Goal: Find specific page/section: Find specific page/section

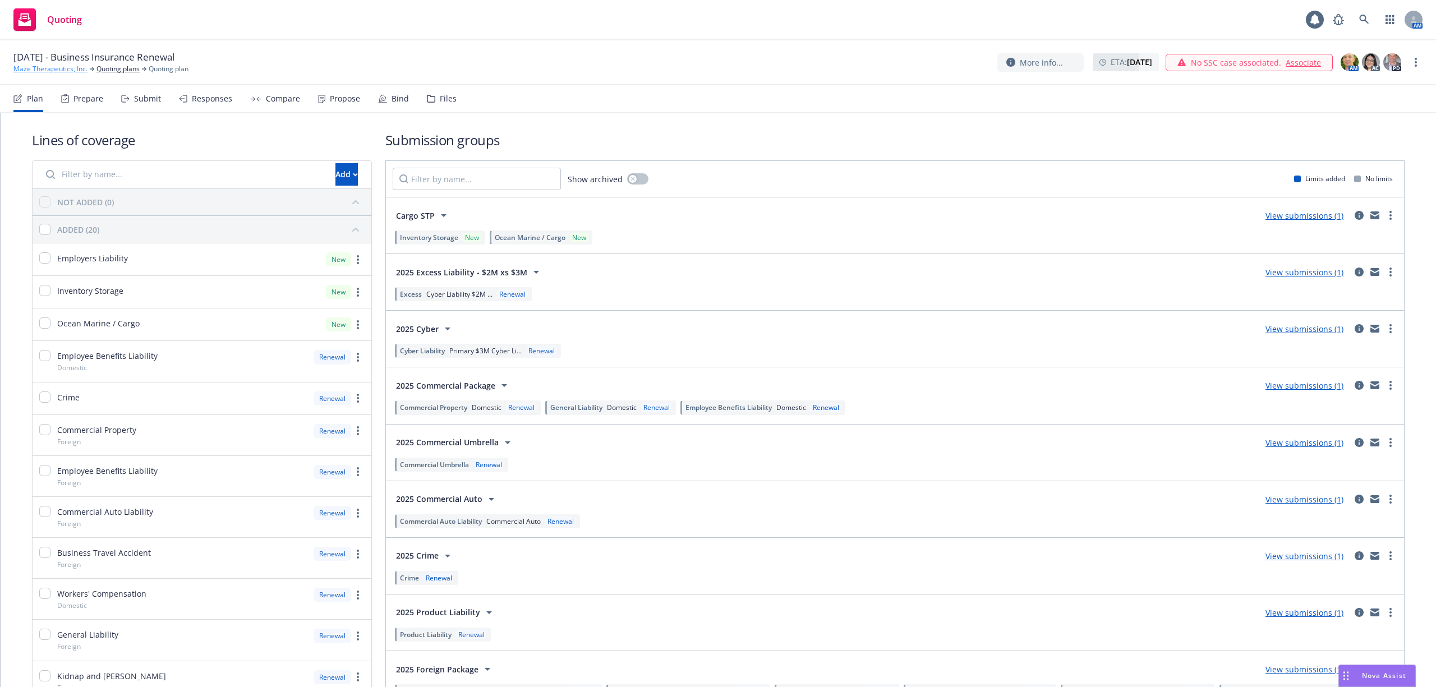
click at [59, 70] on link "Maze Therapeutics, Inc." at bounding box center [50, 69] width 74 height 10
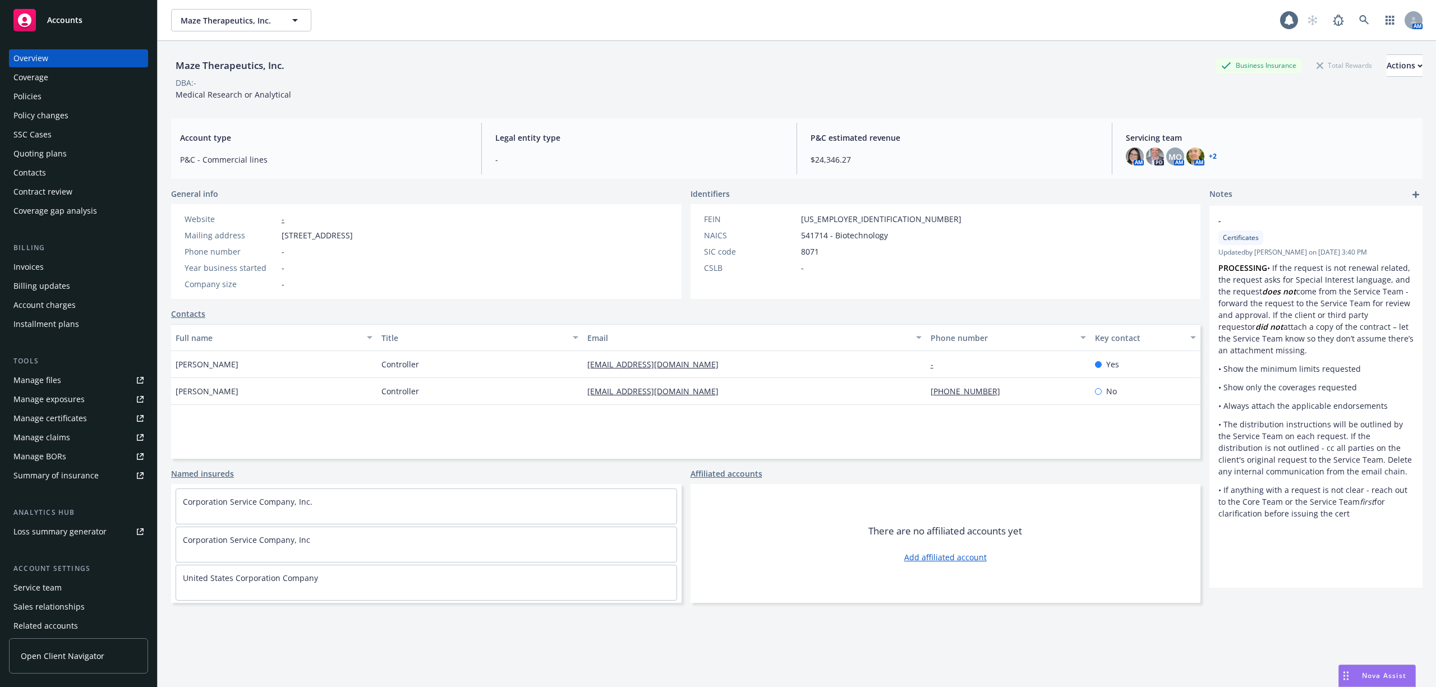
click at [50, 99] on div "Policies" at bounding box center [78, 96] width 130 height 18
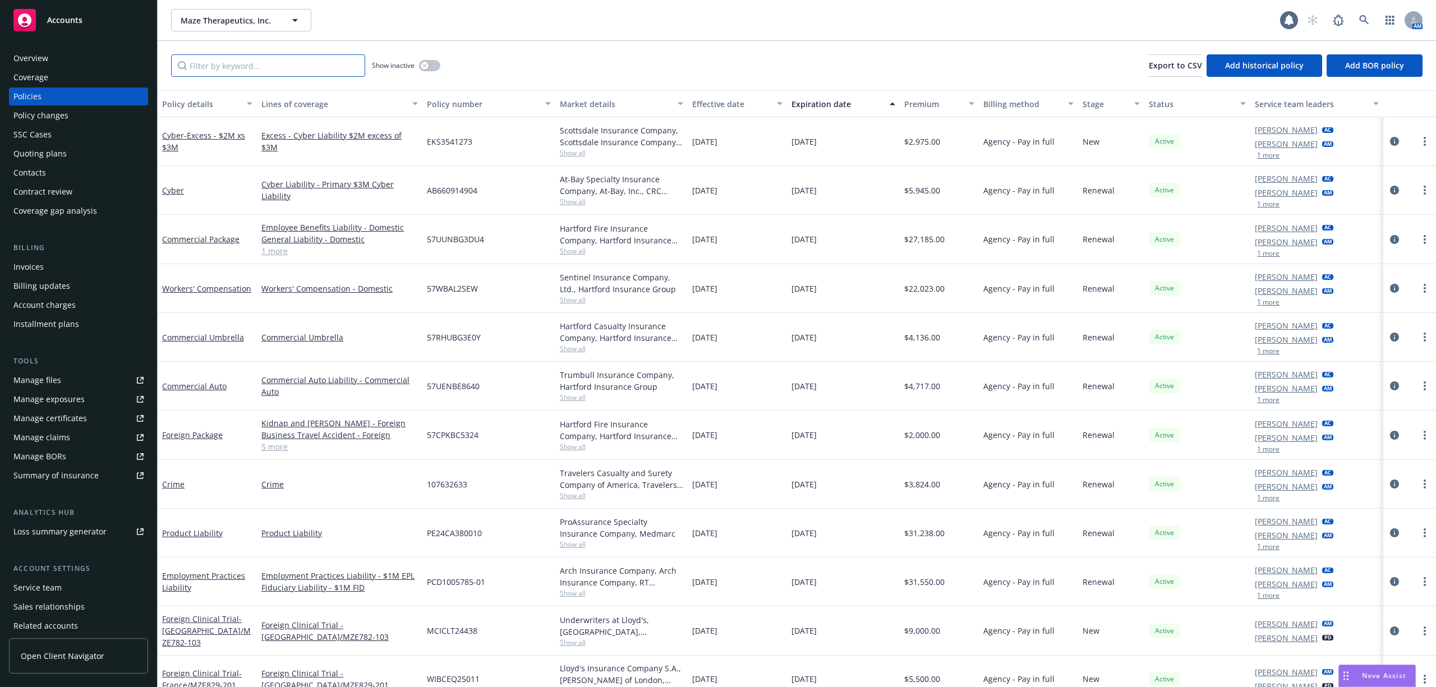
click at [247, 70] on input "Filter by keyword..." at bounding box center [268, 65] width 194 height 22
click at [227, 233] on div "Commercial Package" at bounding box center [207, 239] width 90 height 12
click at [224, 241] on link "Commercial Package" at bounding box center [200, 239] width 77 height 11
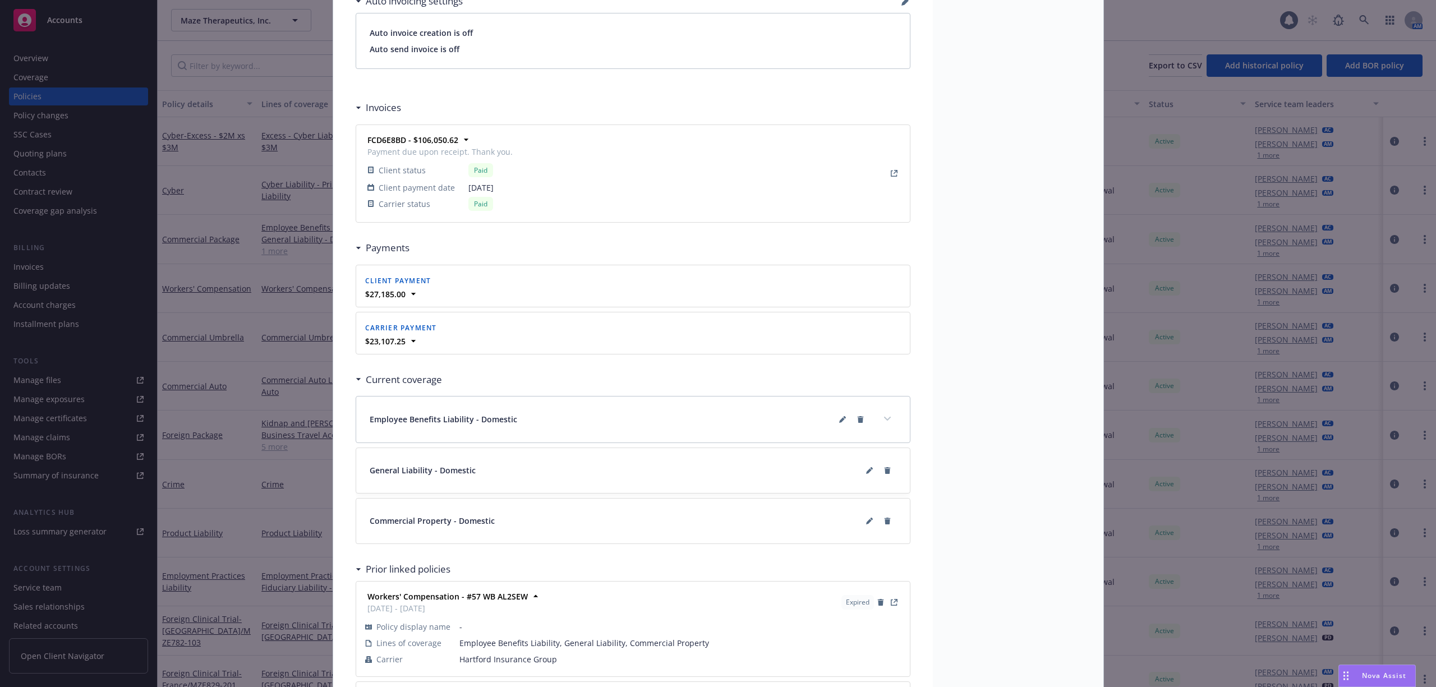
scroll to position [972, 0]
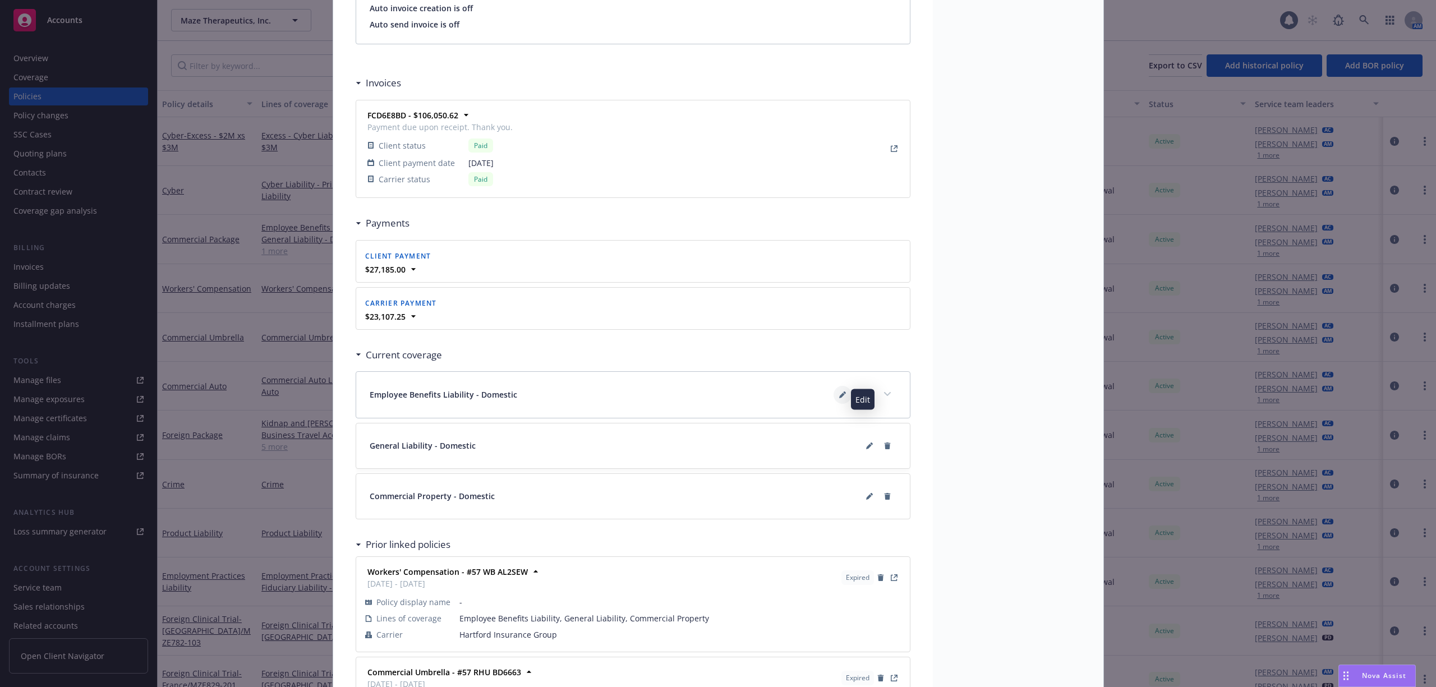
click at [839, 398] on icon at bounding box center [842, 396] width 6 height 6
select select "LIMIT"
select select "EACH_CLAIM"
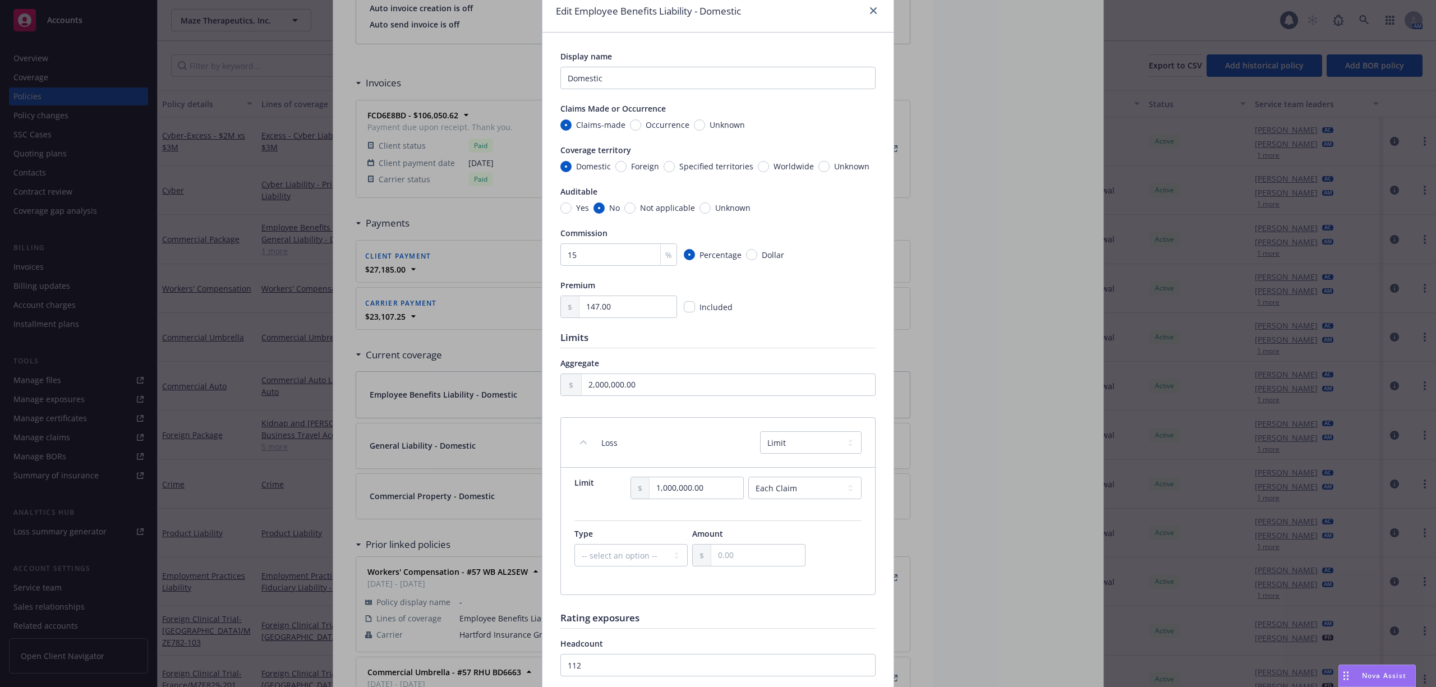
scroll to position [0, 0]
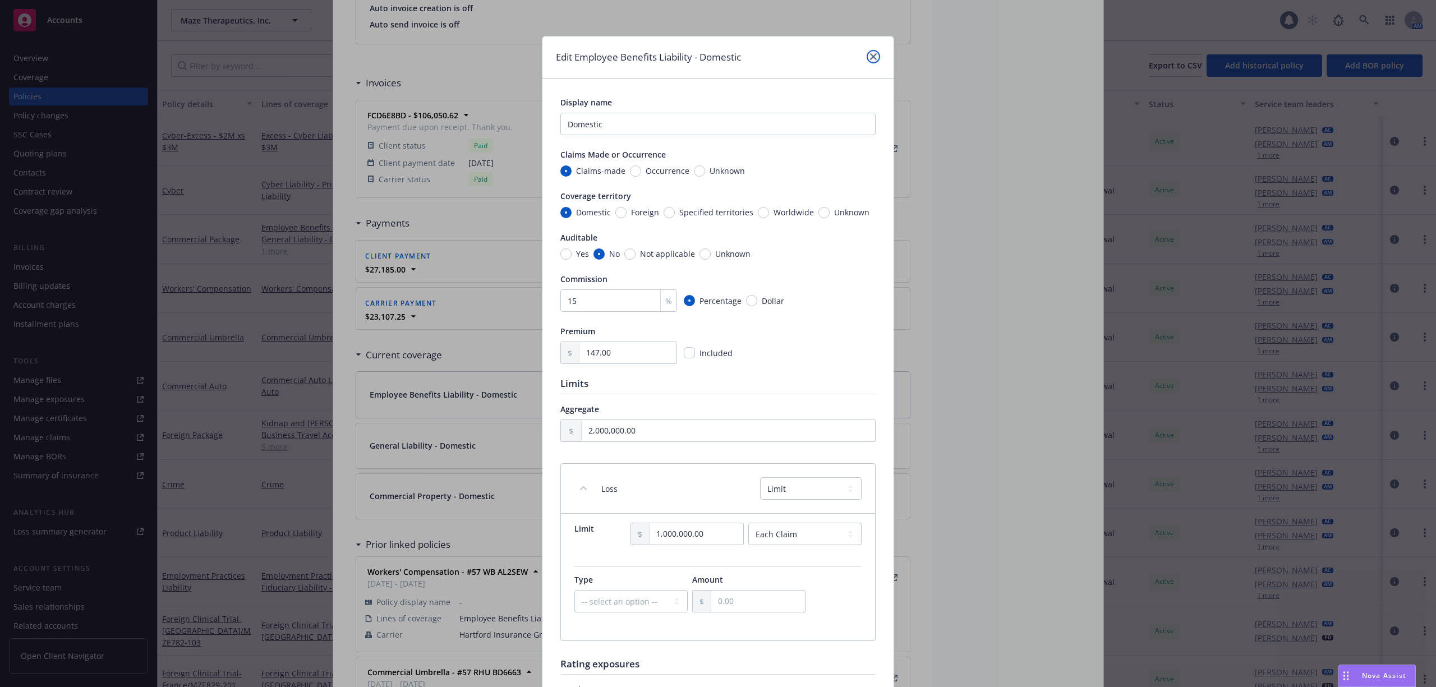
click at [866, 63] on link "close" at bounding box center [872, 56] width 13 height 13
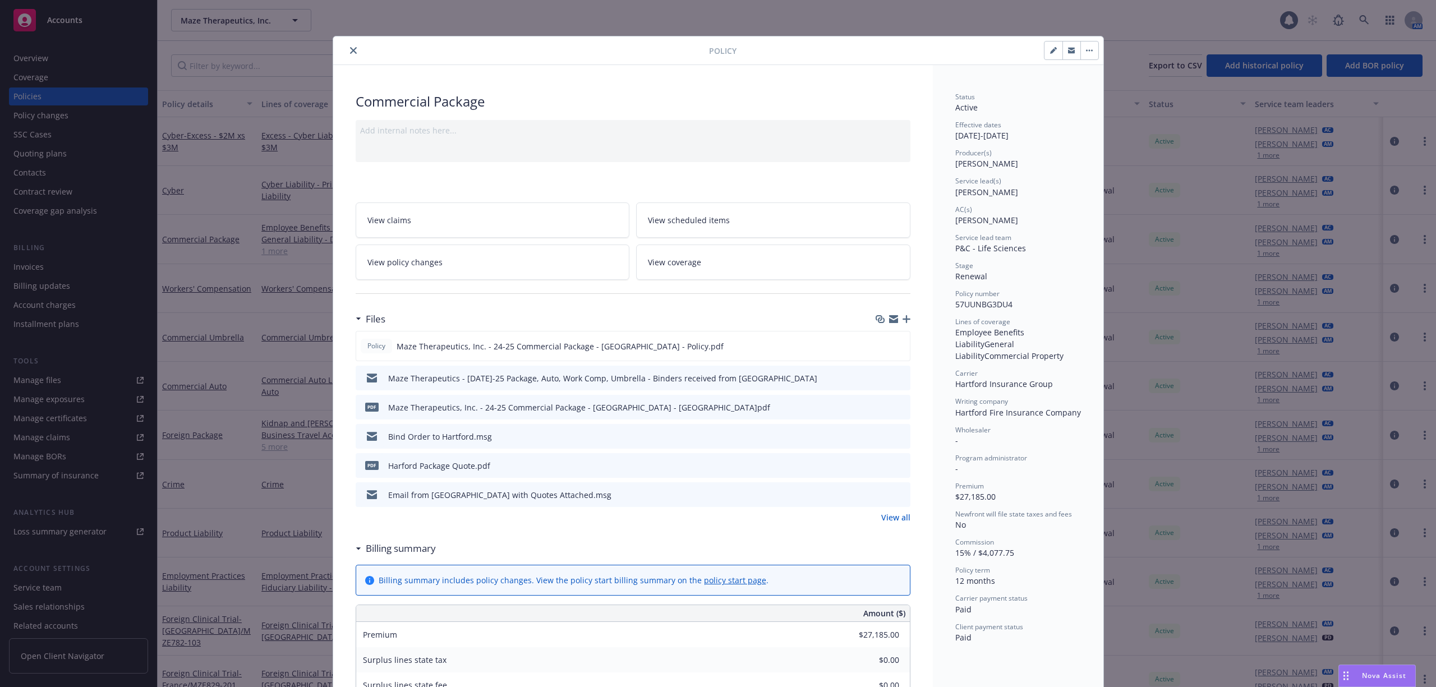
click at [350, 53] on icon "close" at bounding box center [353, 50] width 7 height 7
click at [247, 65] on div "Policy Commercial Package Add internal notes here... View claims View scheduled…" at bounding box center [718, 343] width 1436 height 687
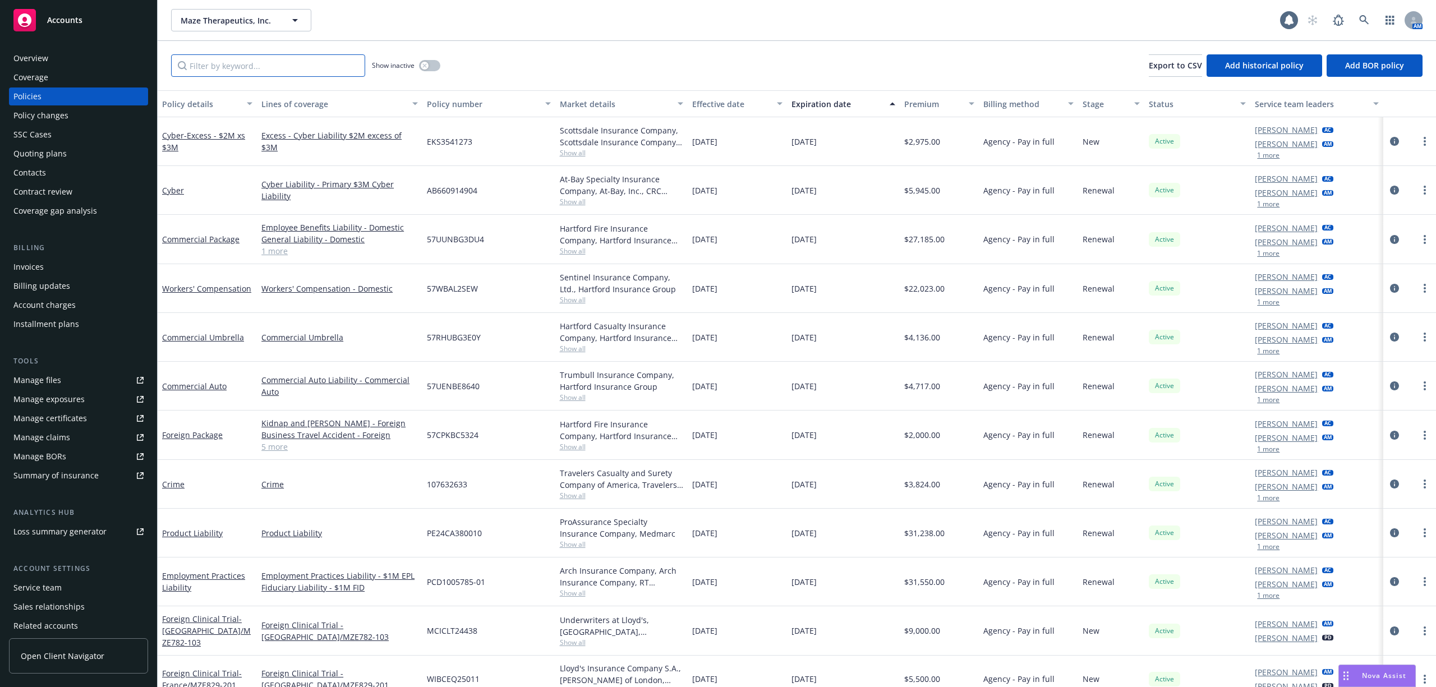
click at [292, 68] on input "Filter by keyword..." at bounding box center [268, 65] width 194 height 22
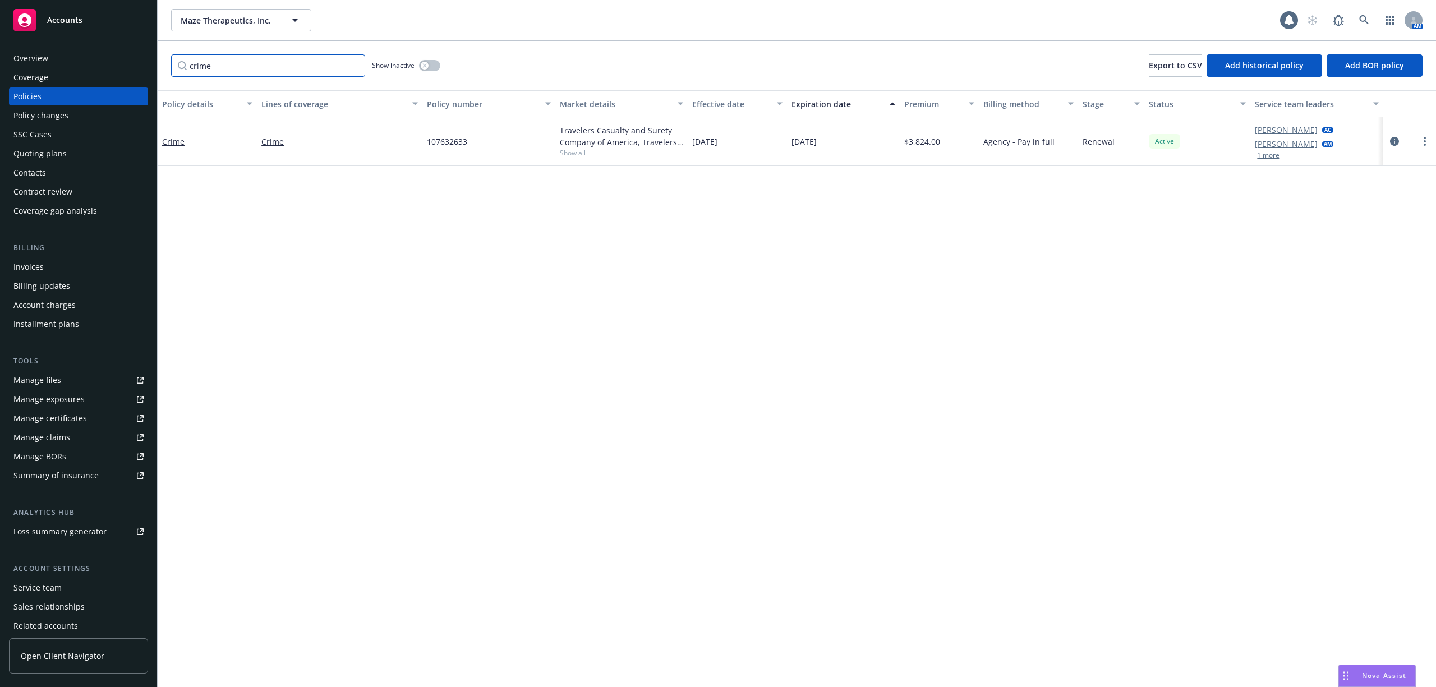
type input "crime"
click at [170, 146] on div "Crime" at bounding box center [207, 142] width 90 height 12
click at [173, 141] on link "Crime" at bounding box center [173, 141] width 22 height 11
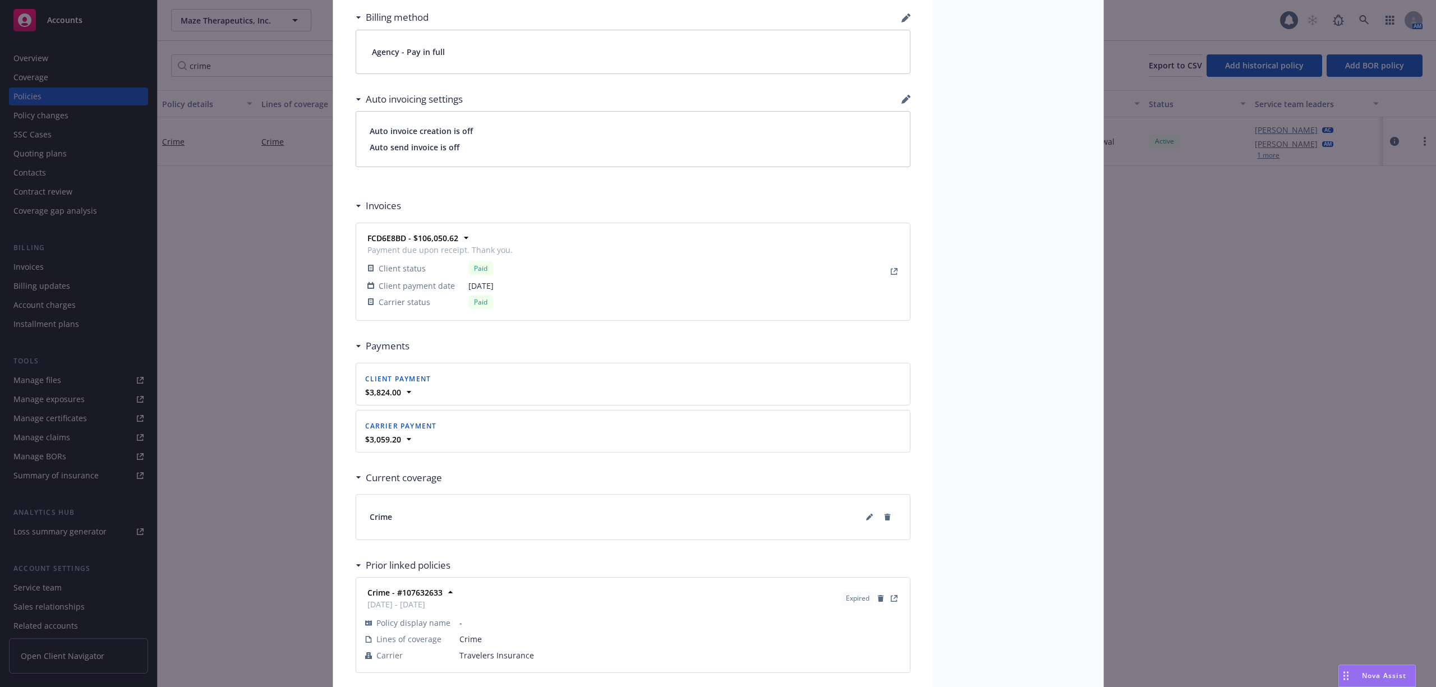
scroll to position [906, 0]
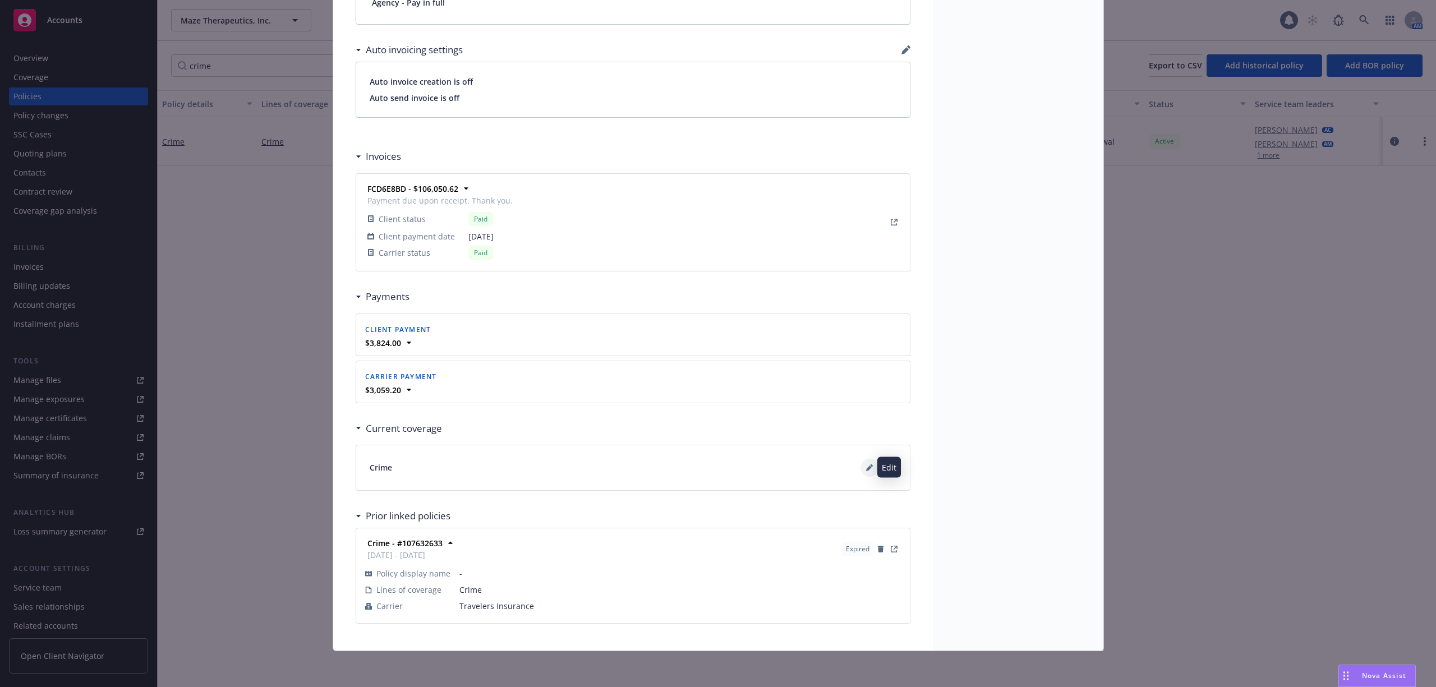
click at [866, 467] on icon at bounding box center [869, 467] width 7 height 7
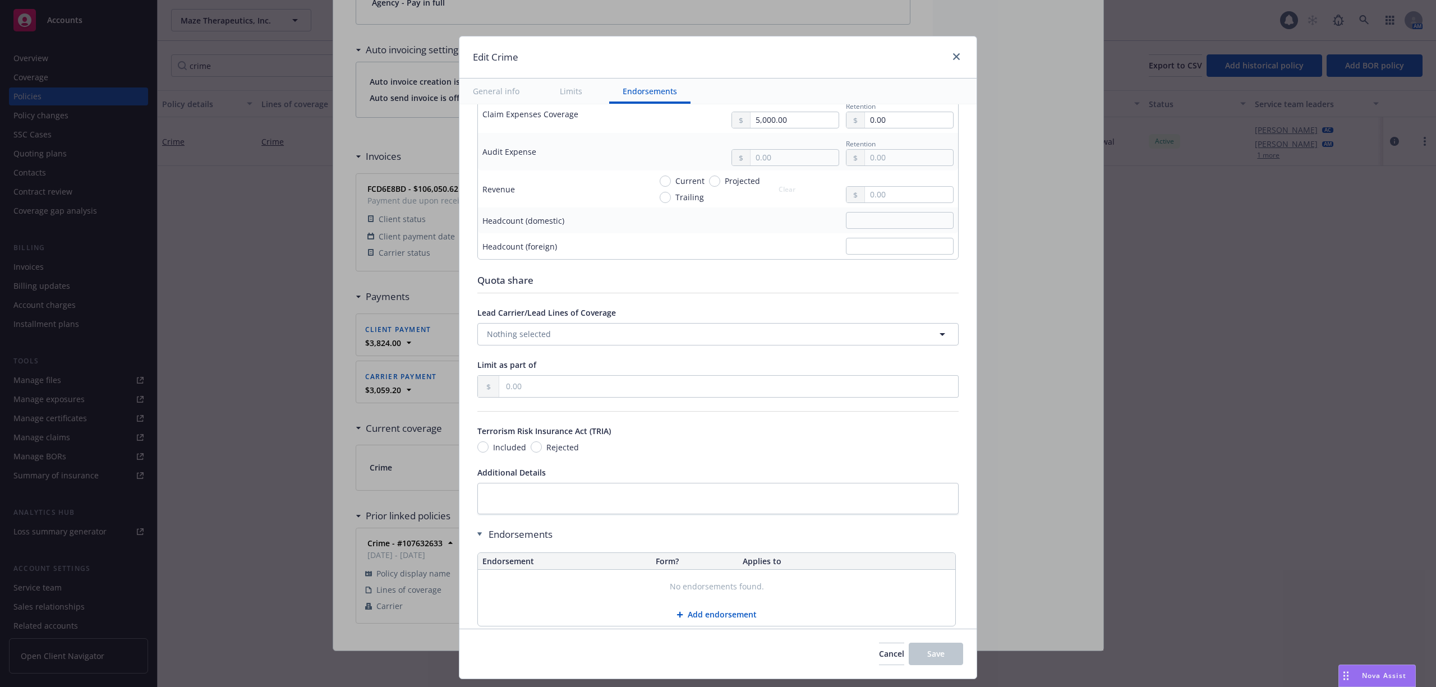
scroll to position [828, 0]
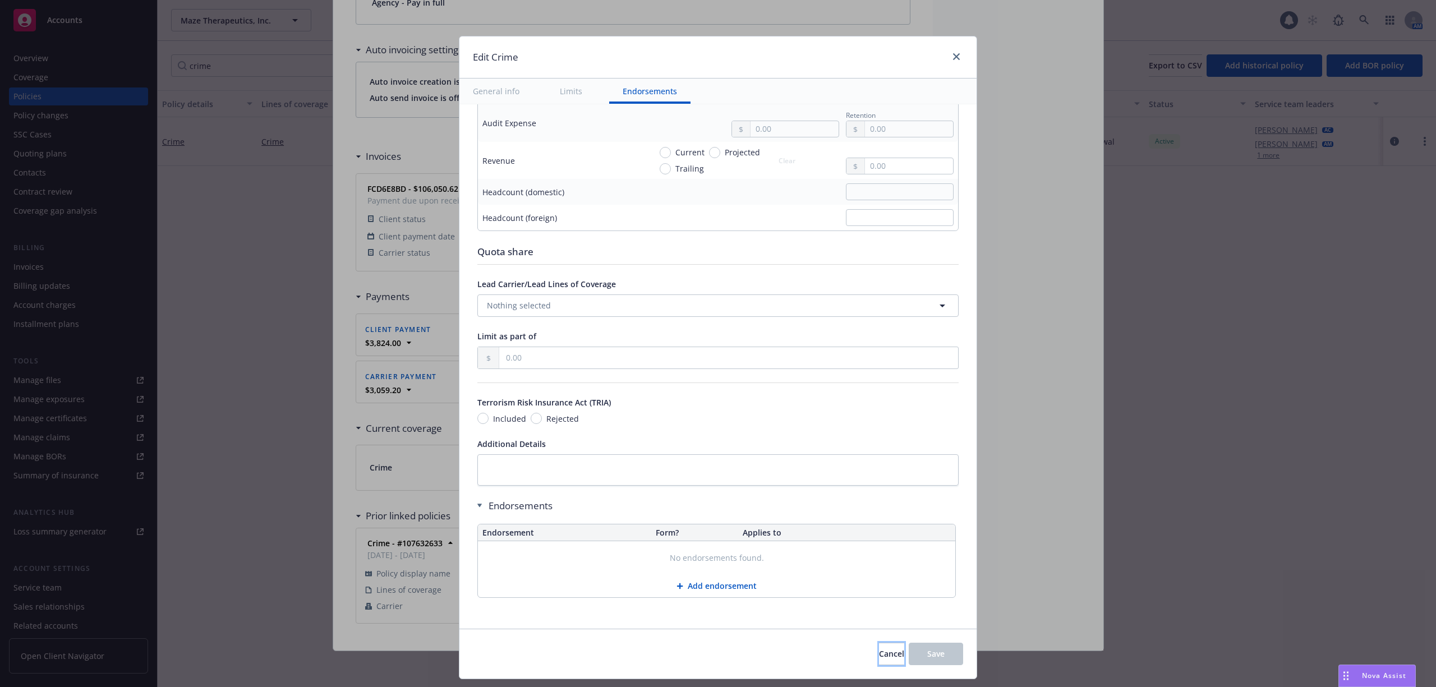
click at [879, 658] on span "Cancel" at bounding box center [891, 653] width 25 height 11
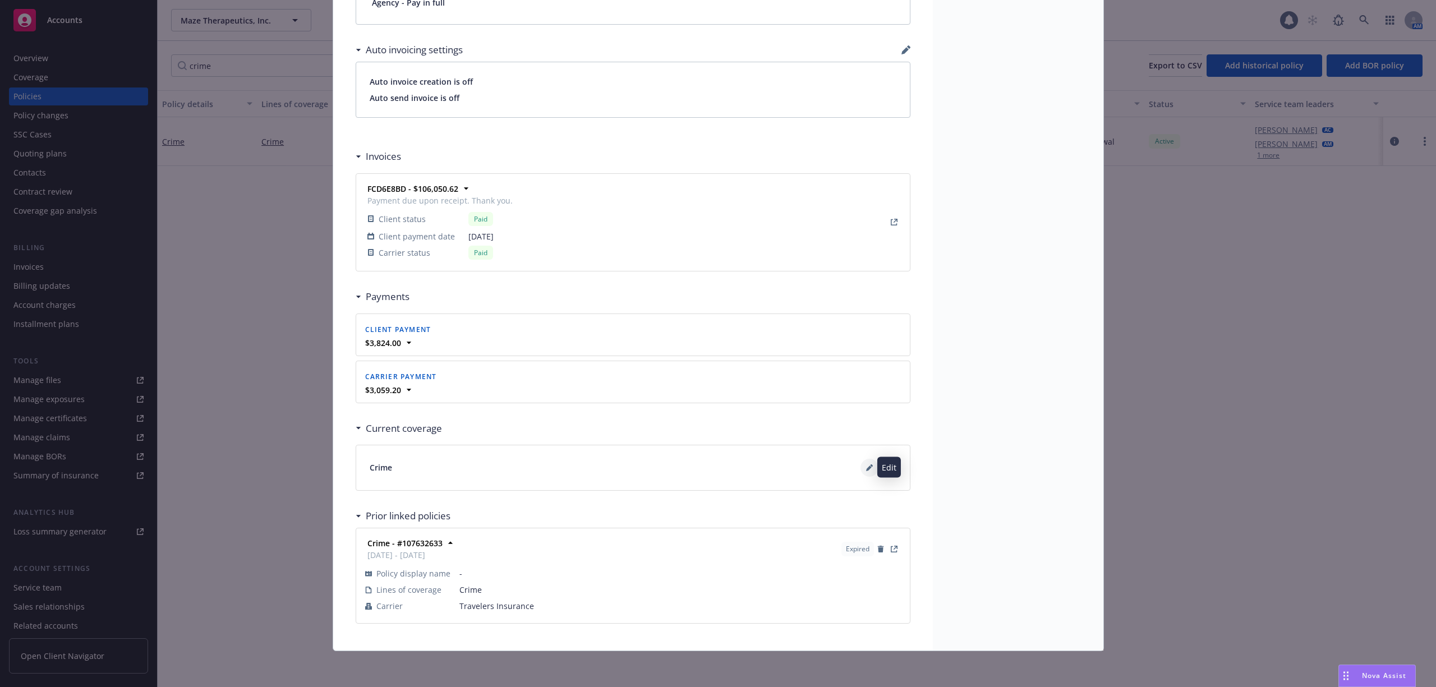
click at [860, 467] on button at bounding box center [869, 468] width 18 height 18
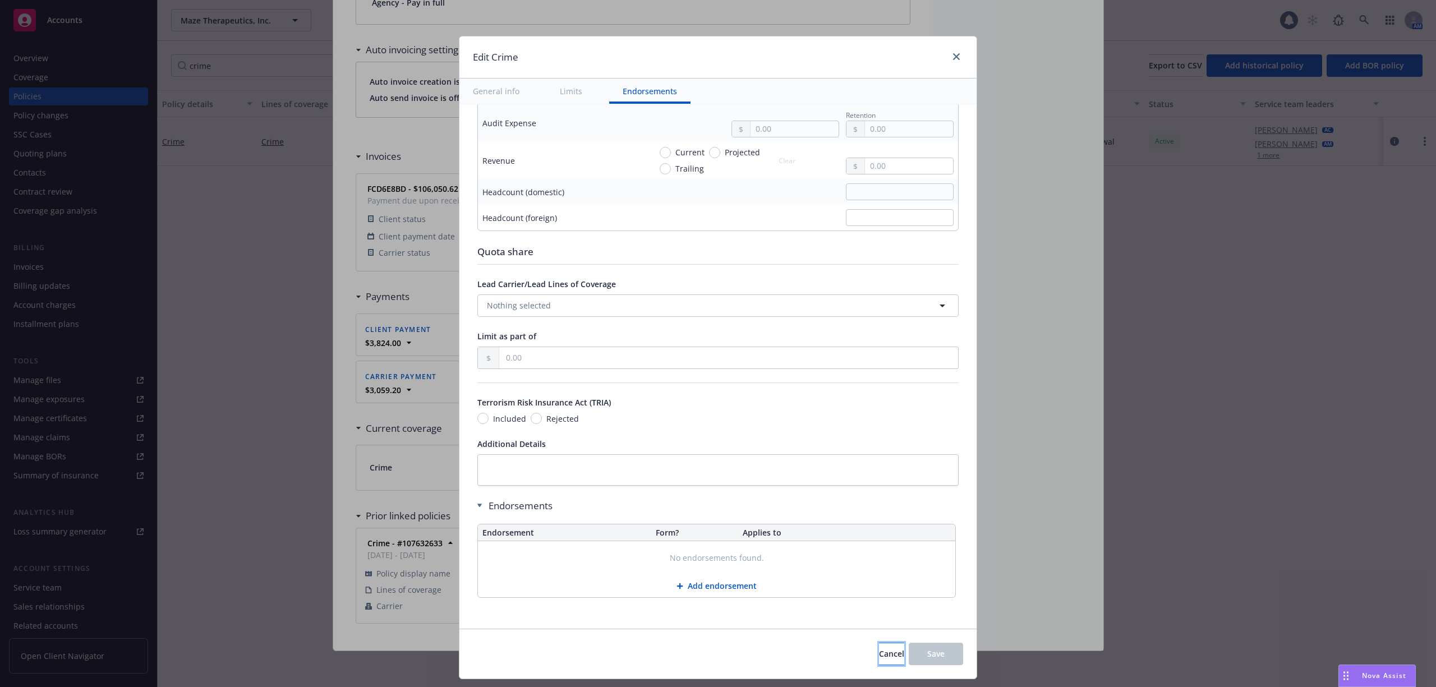
click at [879, 650] on span "Cancel" at bounding box center [891, 653] width 25 height 11
